Goal: Information Seeking & Learning: Learn about a topic

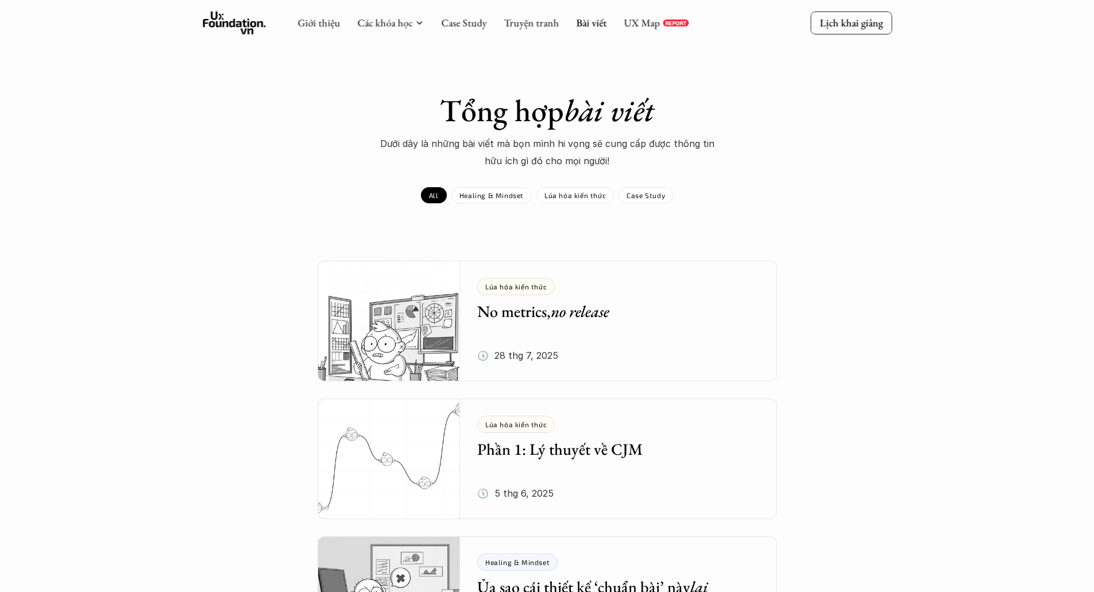
click at [235, 26] on use at bounding box center [234, 22] width 63 height 23
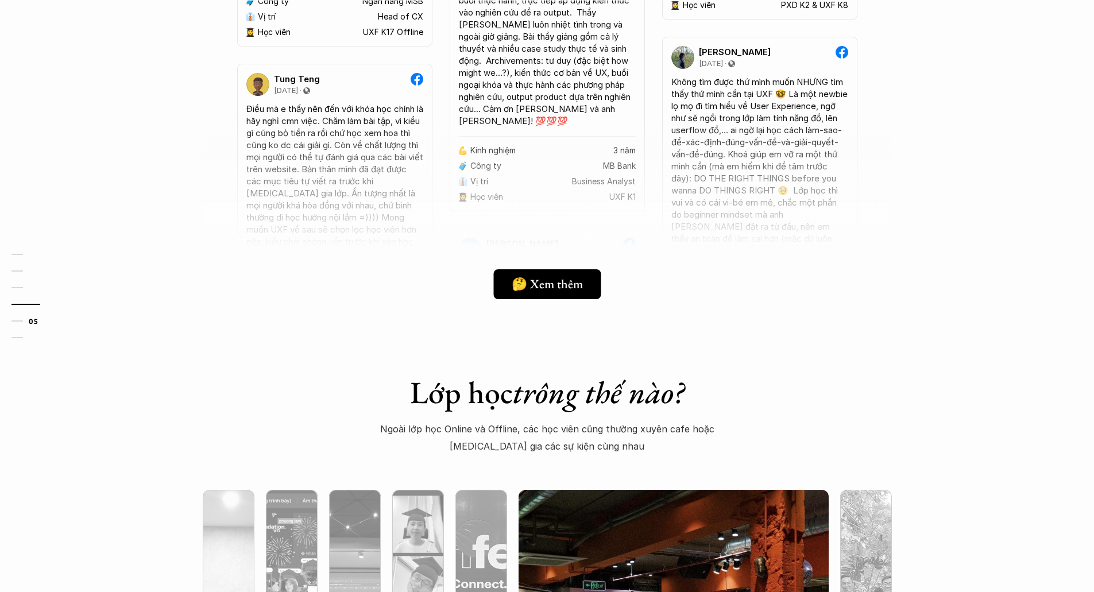
scroll to position [3387, 0]
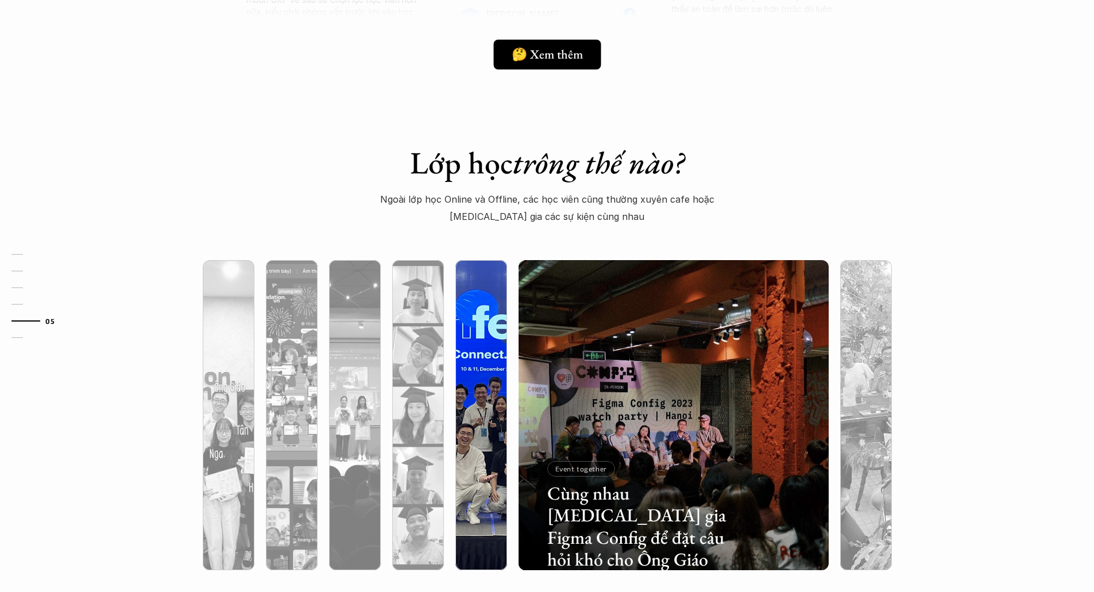
click at [502, 330] on img at bounding box center [481, 415] width 316 height 310
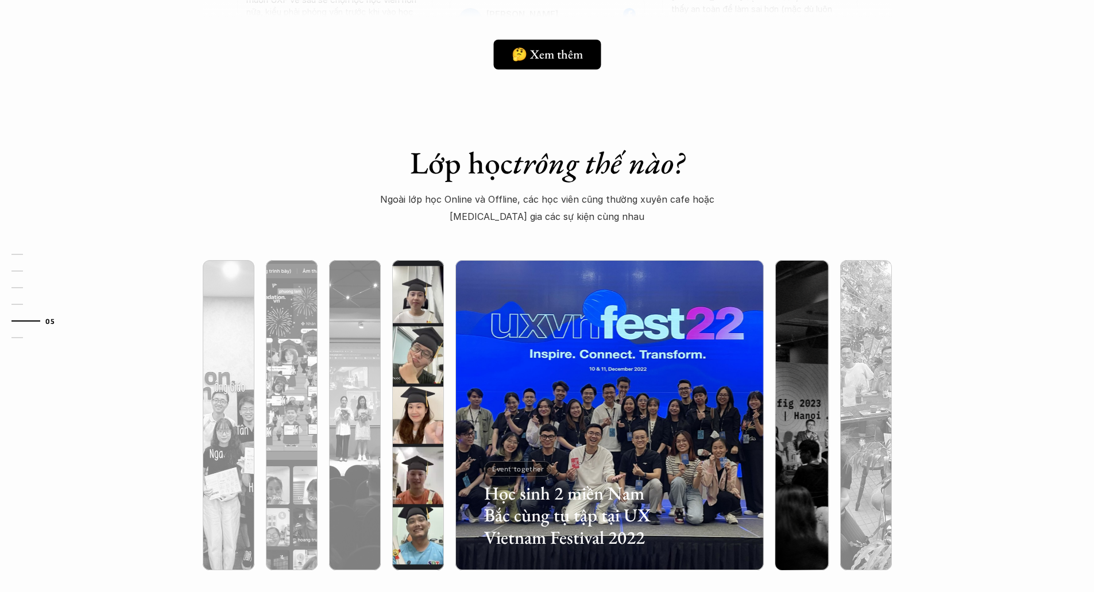
click at [421, 326] on img at bounding box center [418, 415] width 316 height 310
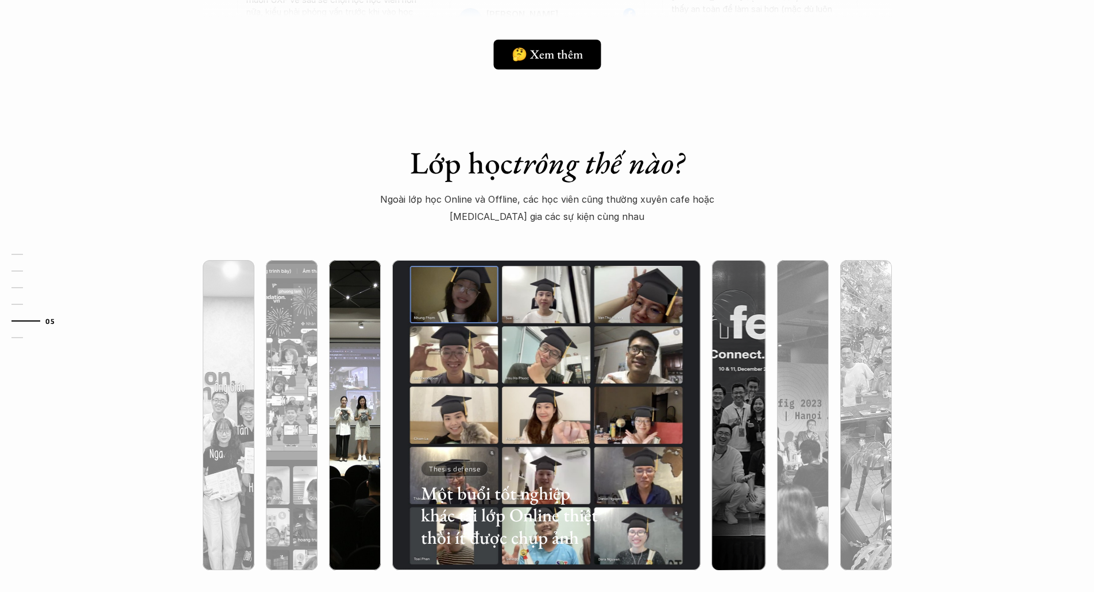
click at [371, 313] on img at bounding box center [355, 415] width 316 height 310
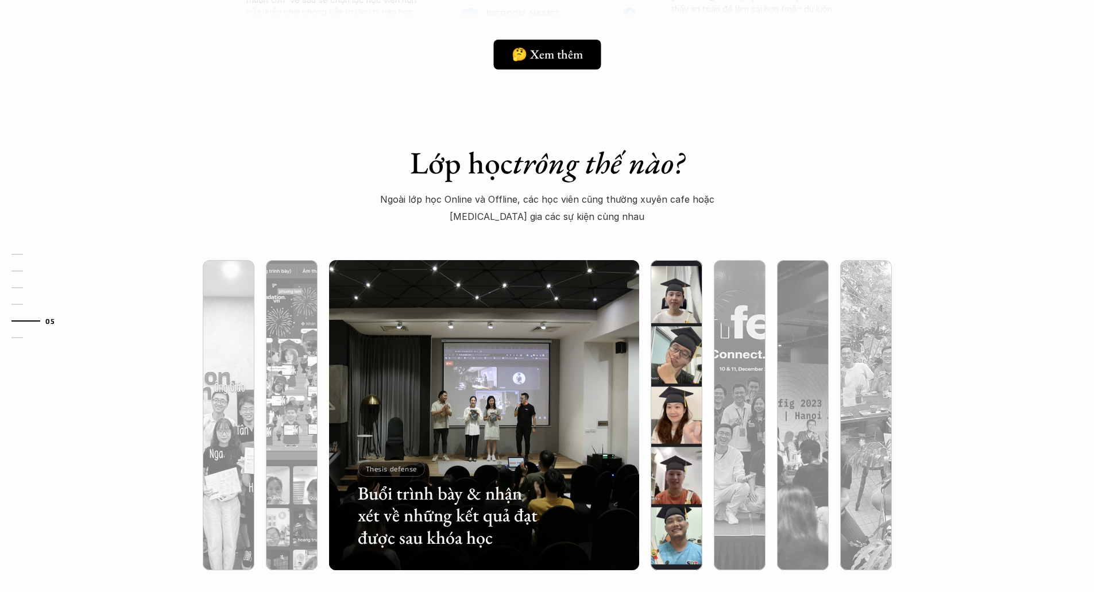
click at [675, 306] on img at bounding box center [676, 415] width 316 height 310
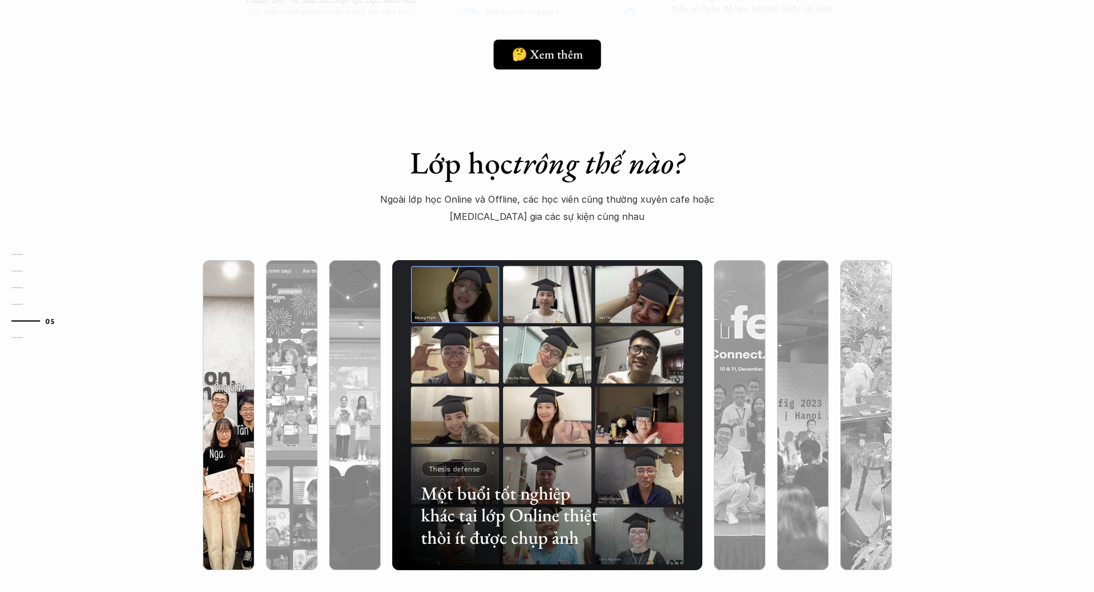
click at [228, 361] on img at bounding box center [229, 415] width 316 height 310
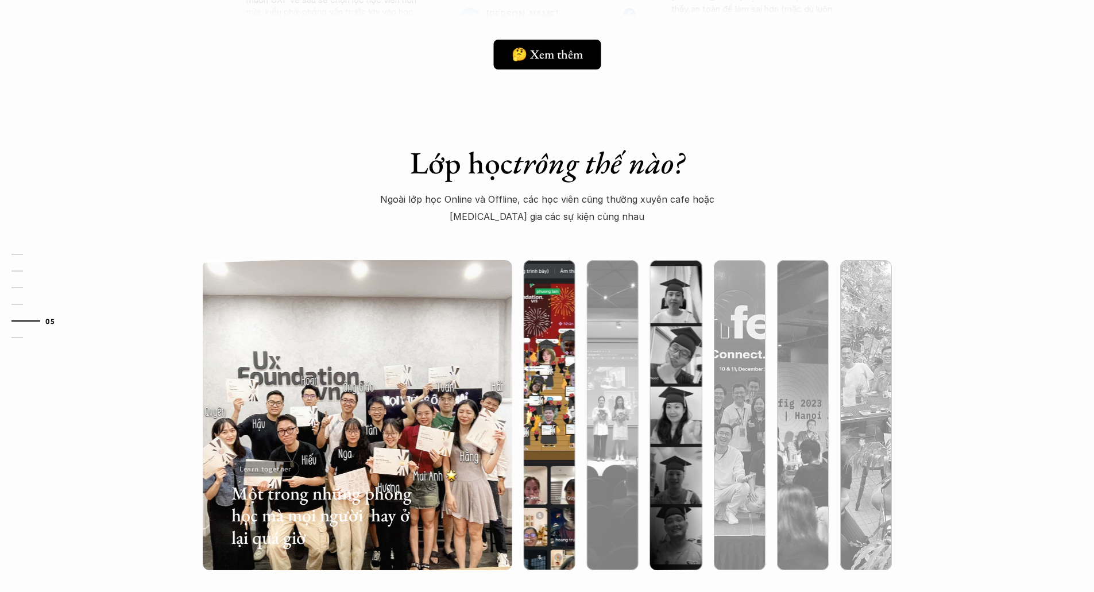
click at [544, 335] on img at bounding box center [549, 415] width 316 height 310
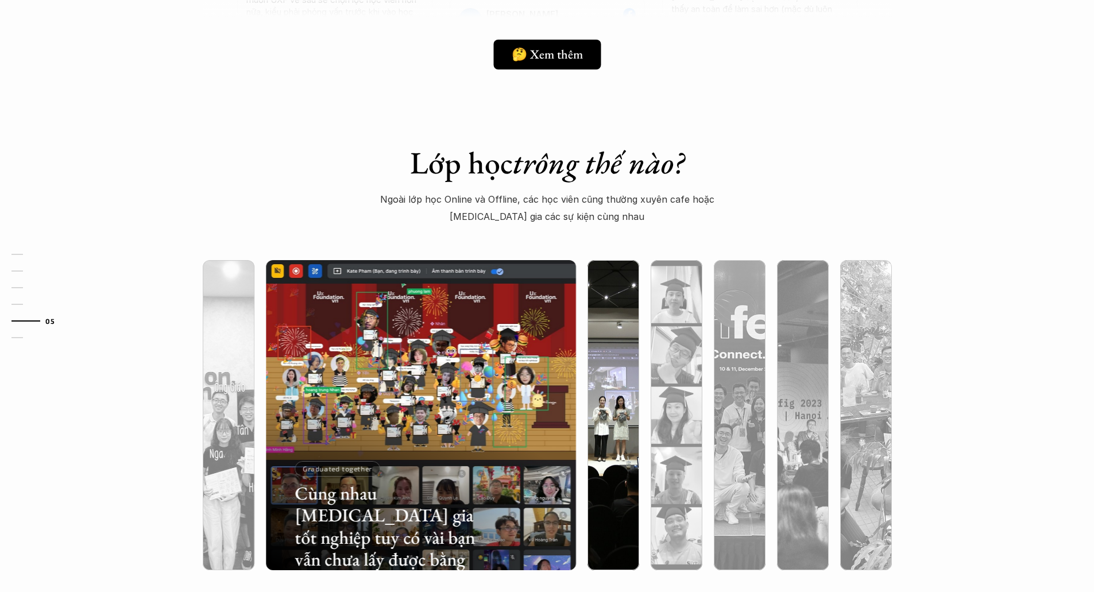
click at [596, 305] on img at bounding box center [613, 415] width 316 height 310
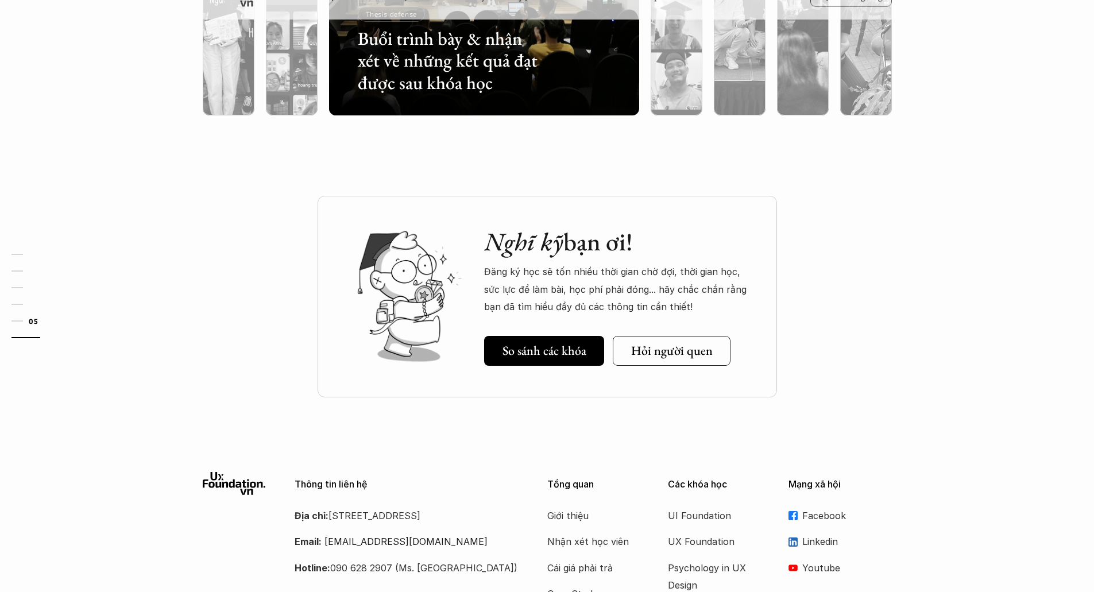
scroll to position [3722, 0]
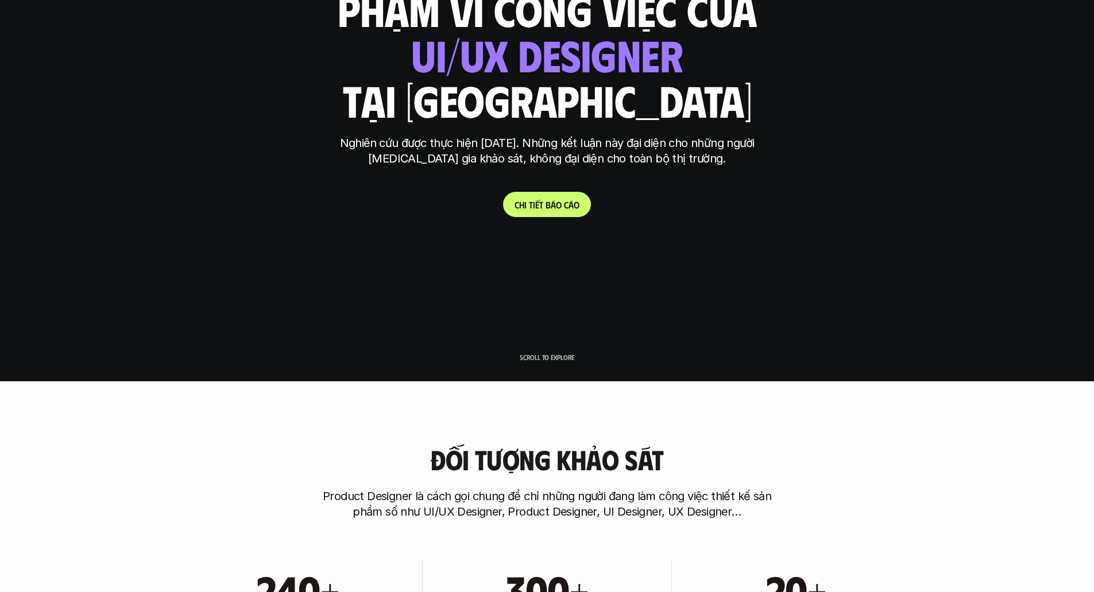
scroll to position [203, 0]
